Goal: Communication & Community: Connect with others

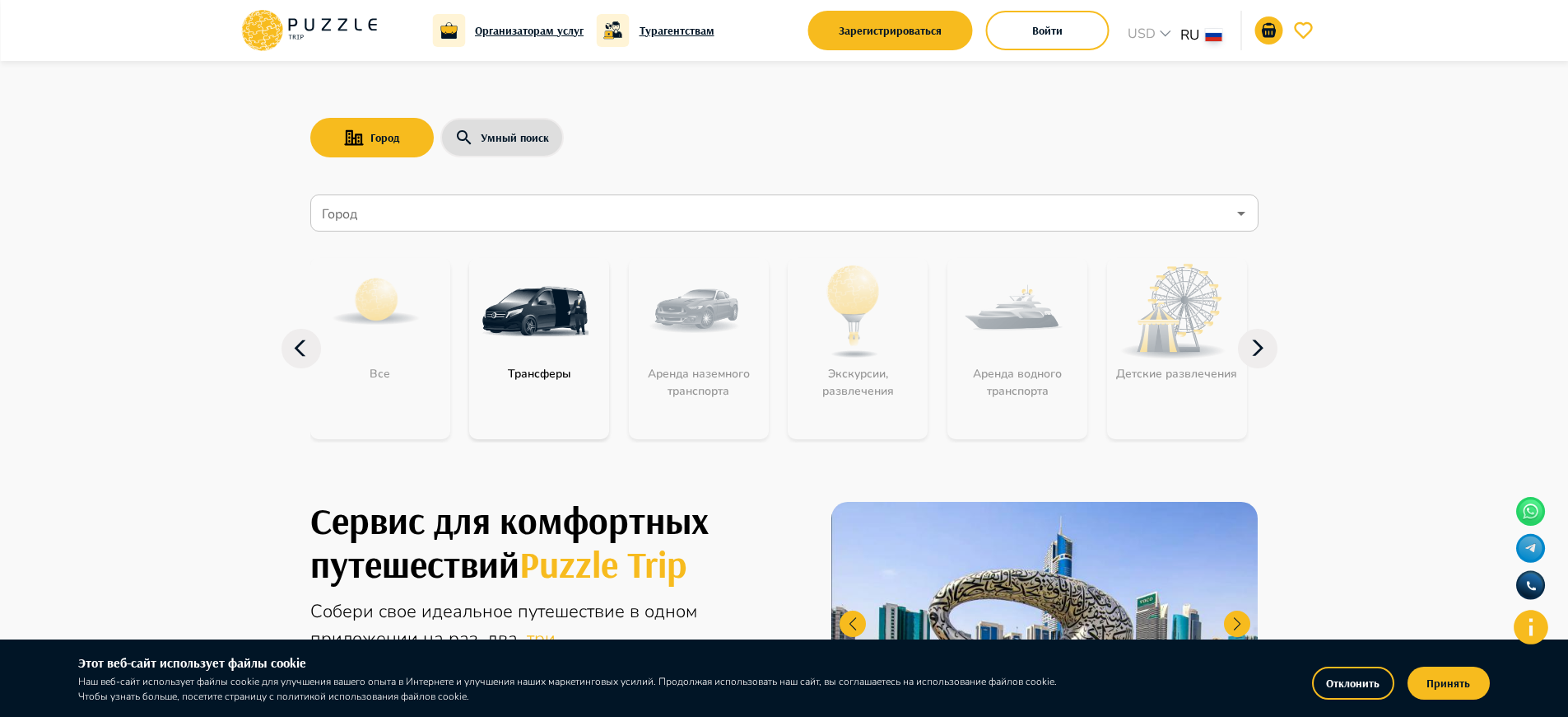
scroll to position [1642, 0]
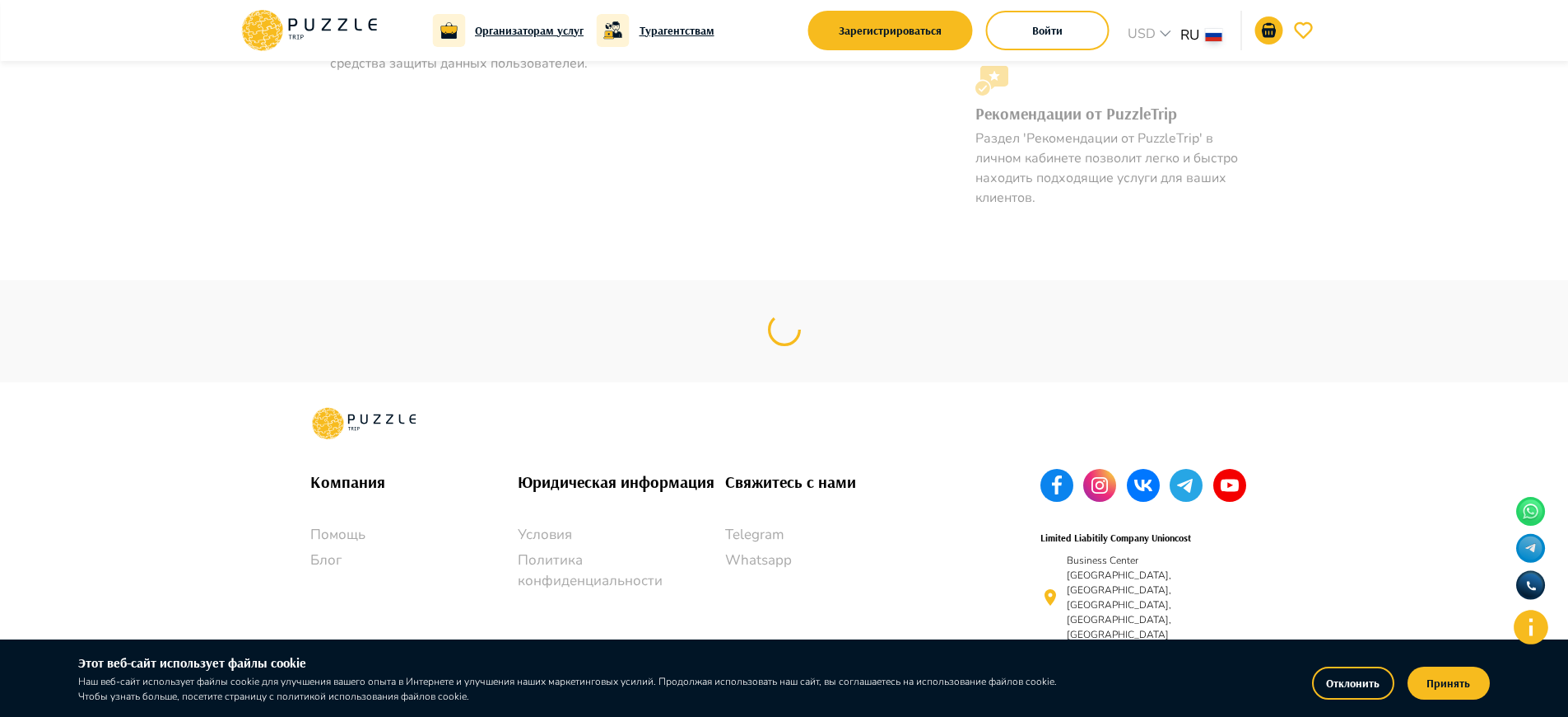
click at [828, 559] on p "Whatsapp" at bounding box center [829, 560] width 208 height 22
